Goal: Transaction & Acquisition: Purchase product/service

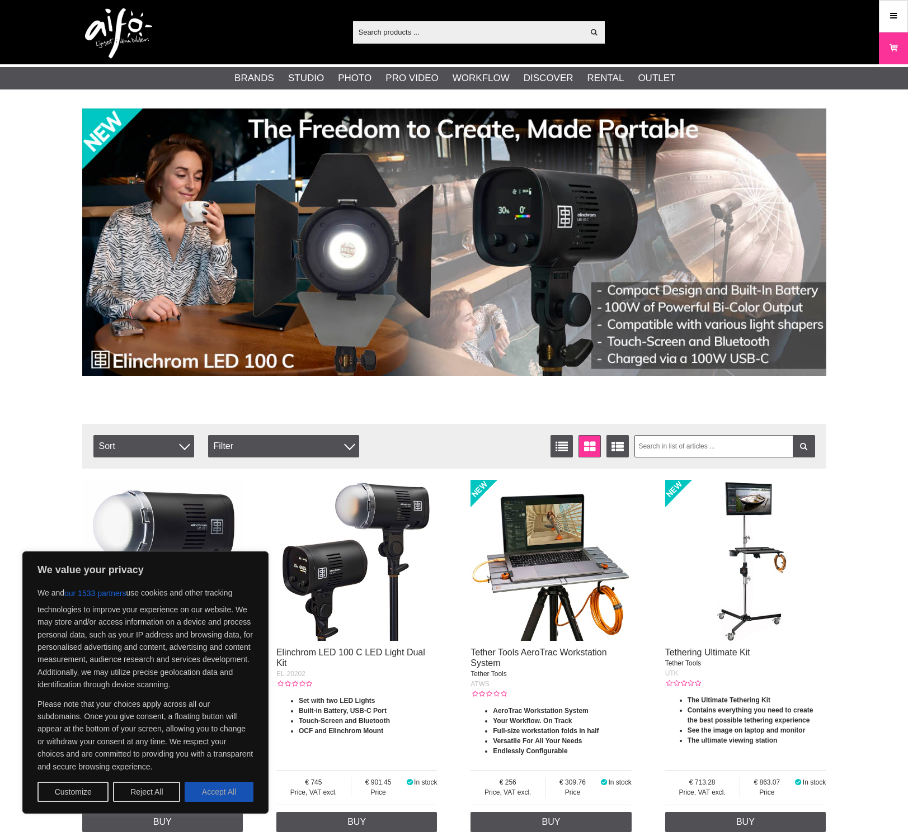
click at [214, 795] on button "Accept All" at bounding box center [219, 792] width 69 height 20
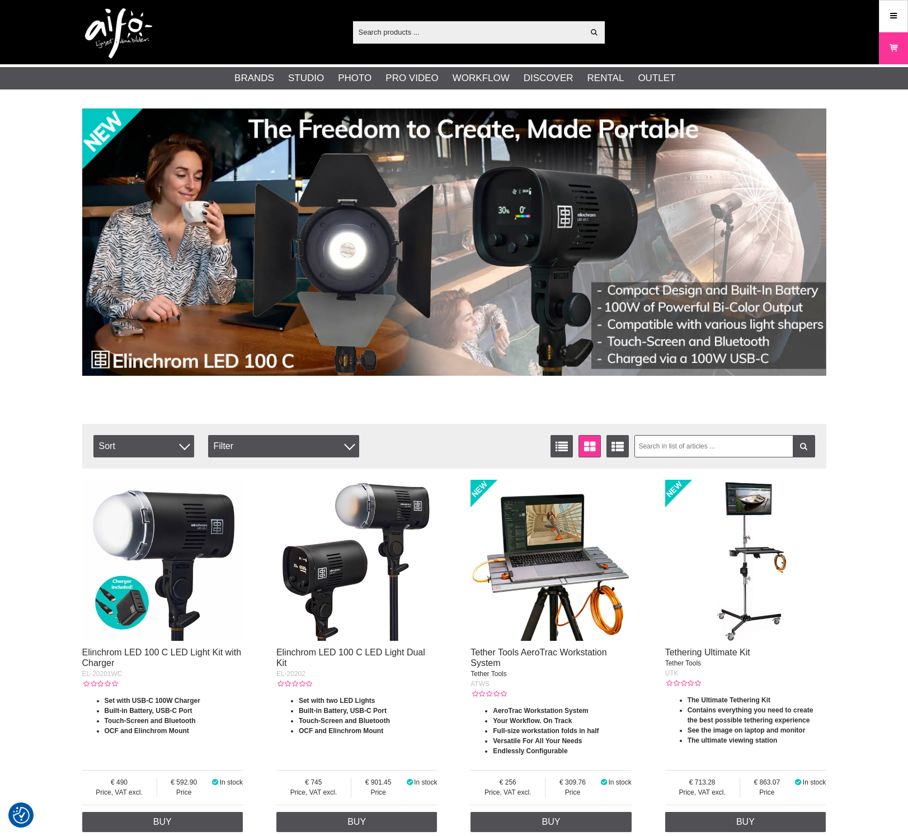
checkbox input "true"
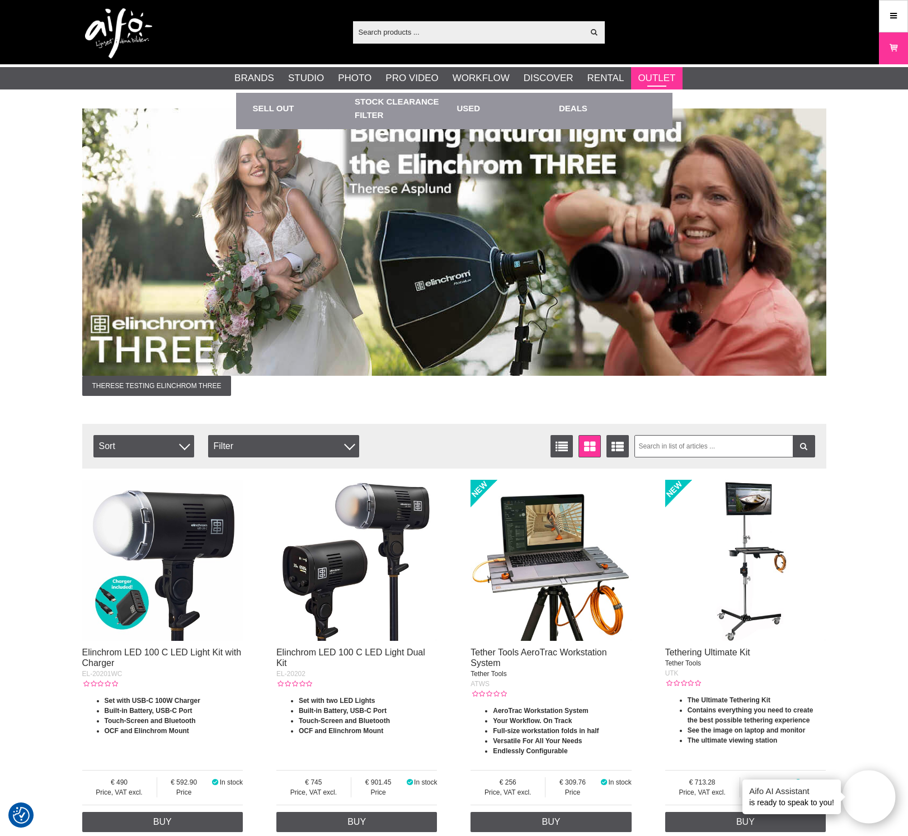
click at [653, 79] on link "Outlet" at bounding box center [656, 78] width 37 height 15
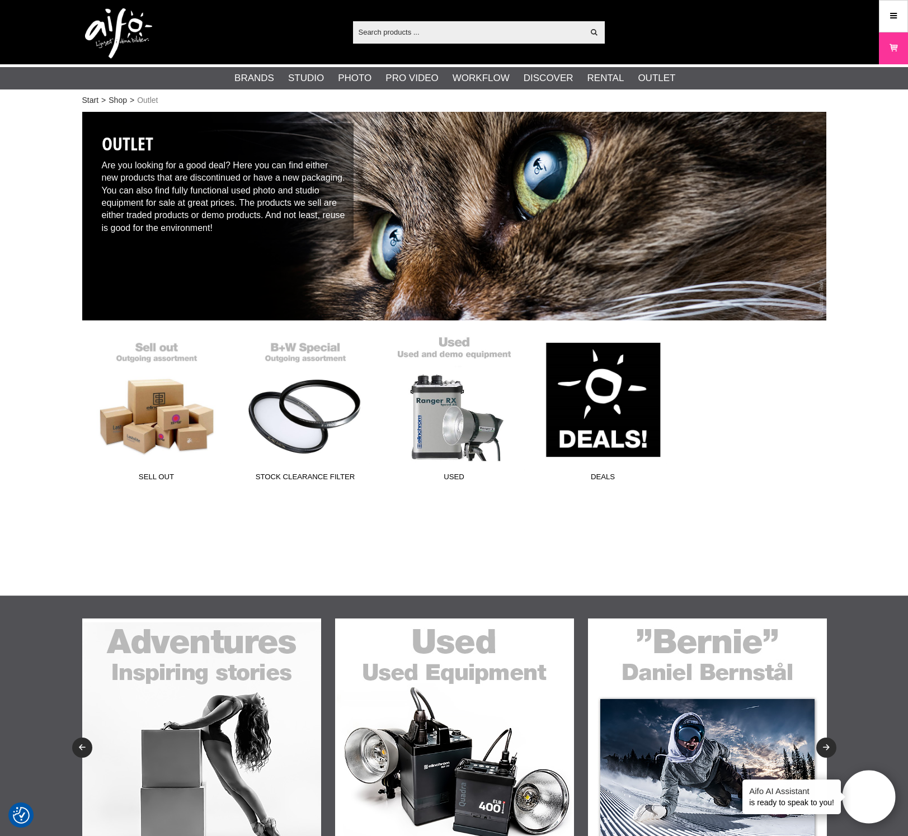
click at [436, 396] on link "Used" at bounding box center [454, 411] width 149 height 151
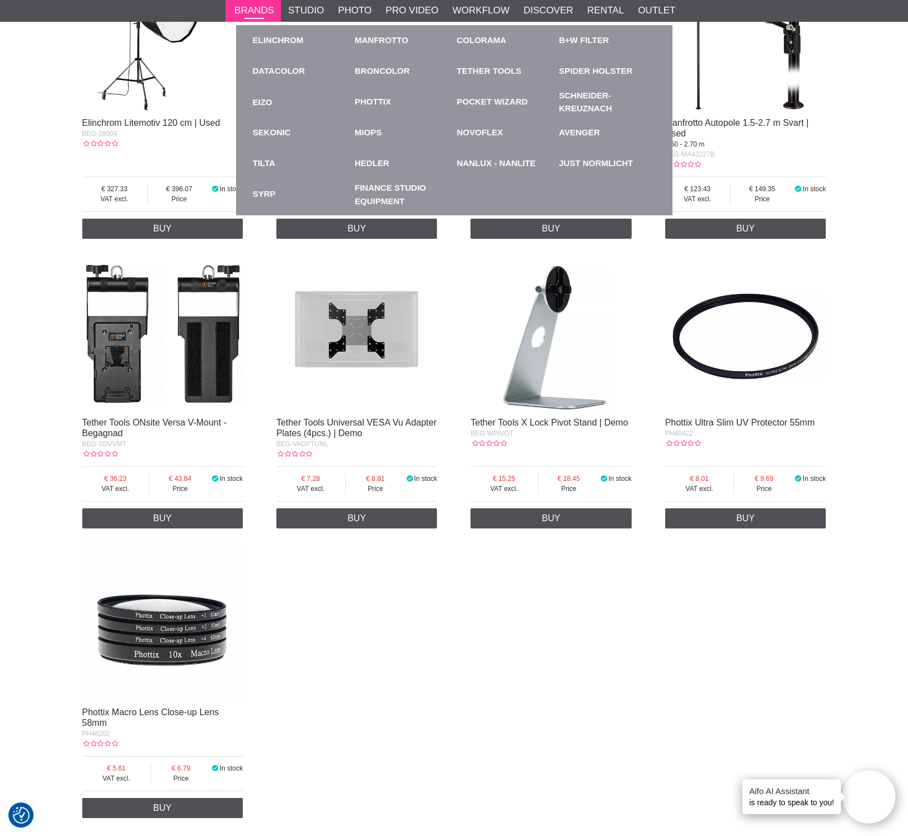
scroll to position [1514, 0]
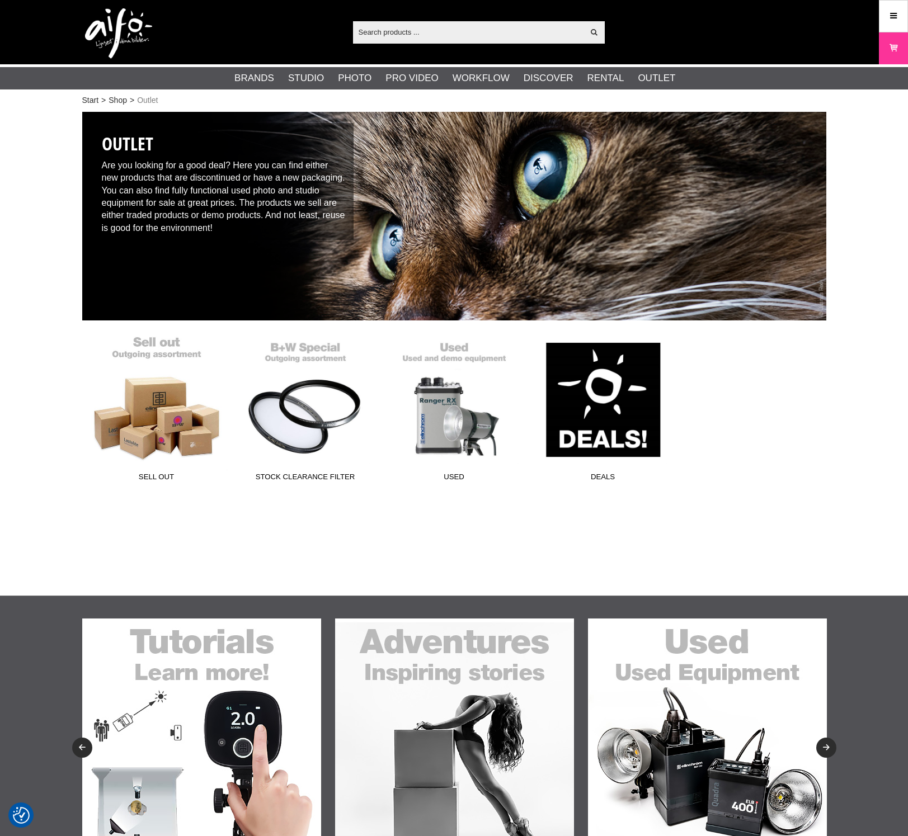
click at [148, 393] on link "Sell Out" at bounding box center [156, 411] width 149 height 151
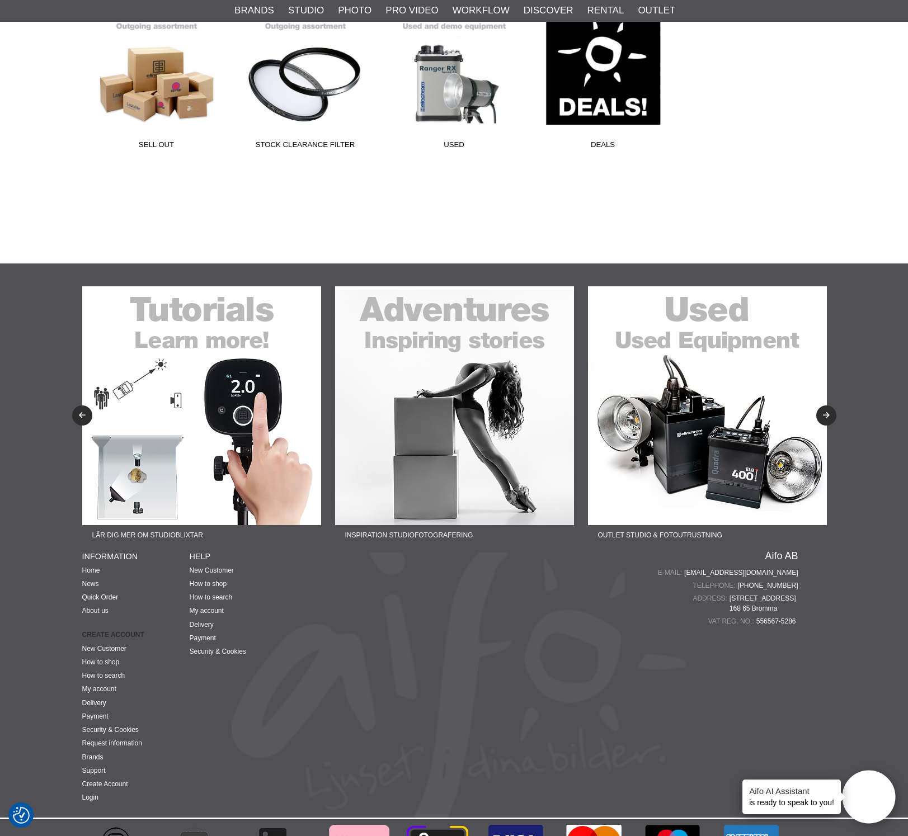
scroll to position [332, 0]
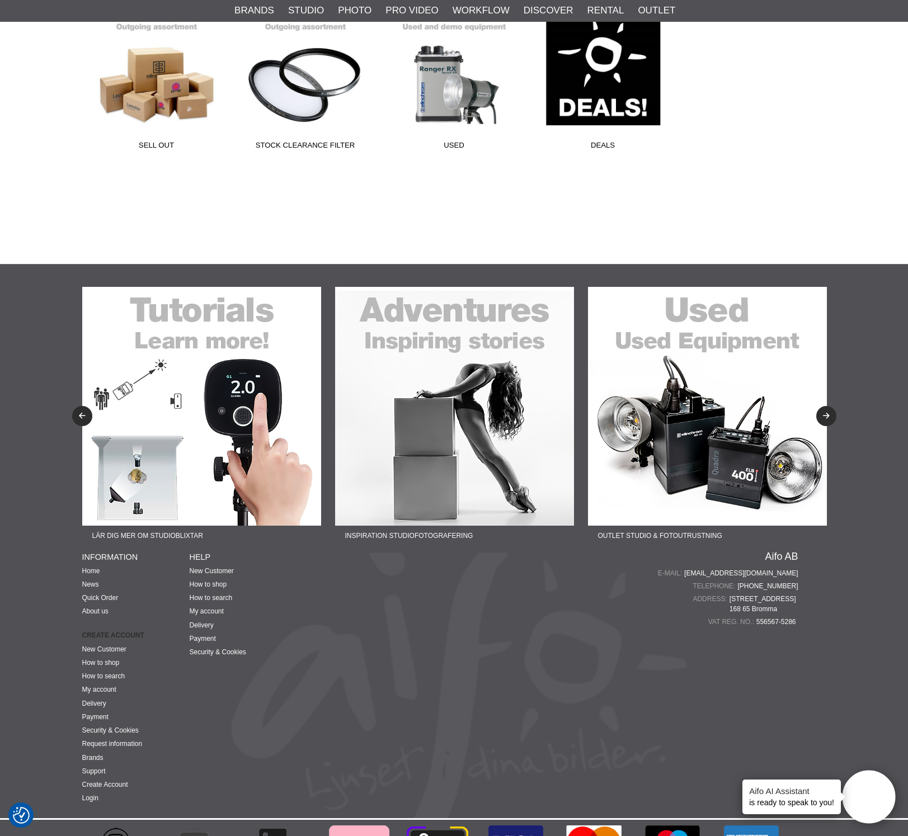
click at [692, 386] on img at bounding box center [707, 406] width 239 height 239
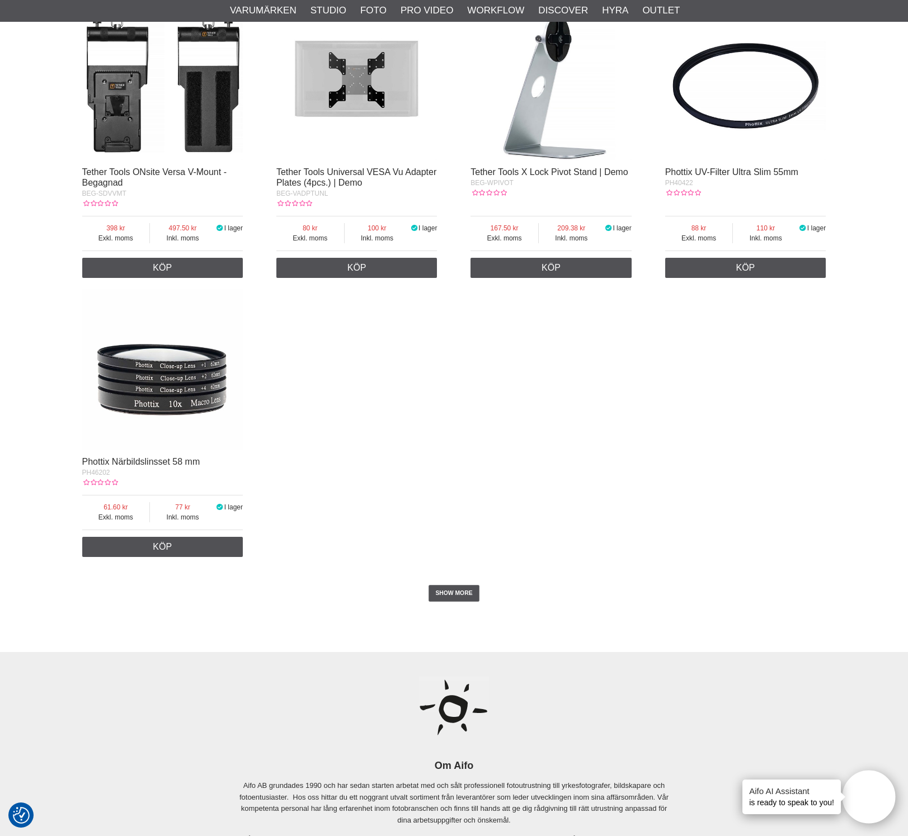
scroll to position [1832, 0]
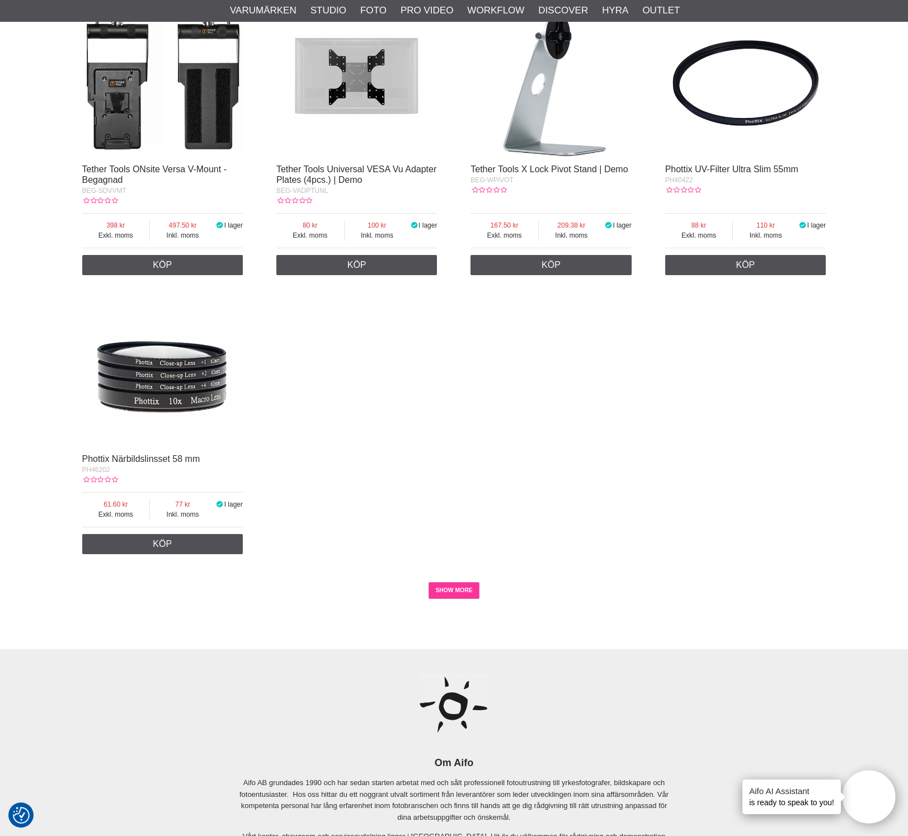
click at [466, 588] on link "SHOW MORE" at bounding box center [453, 590] width 51 height 17
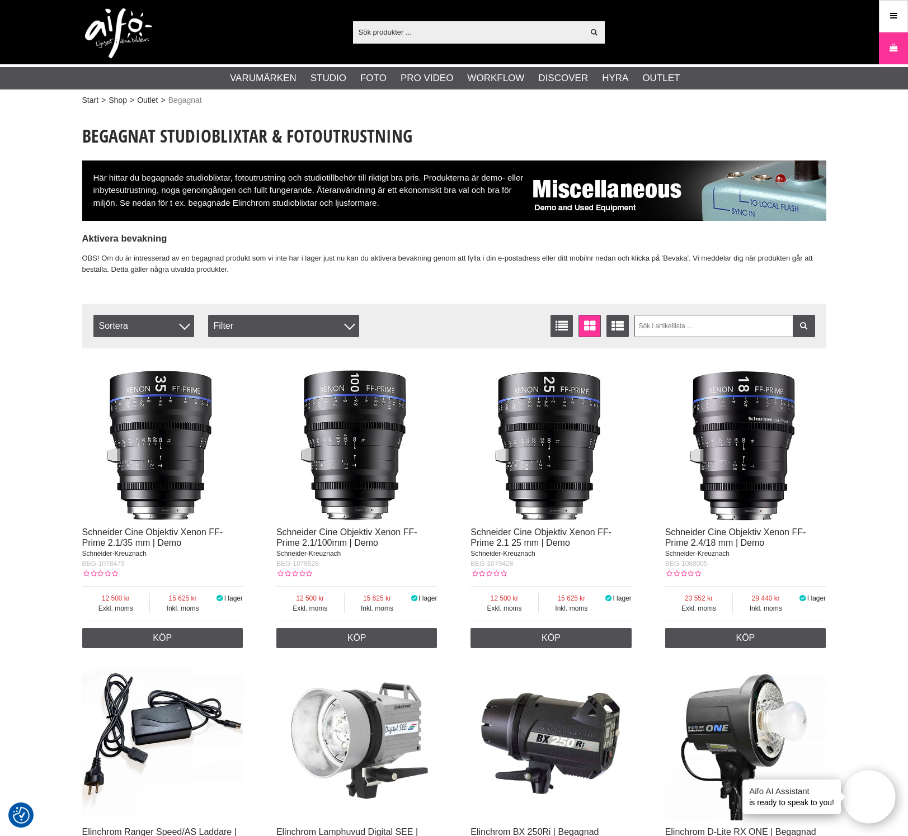
scroll to position [0, 0]
